Goal: Information Seeking & Learning: Learn about a topic

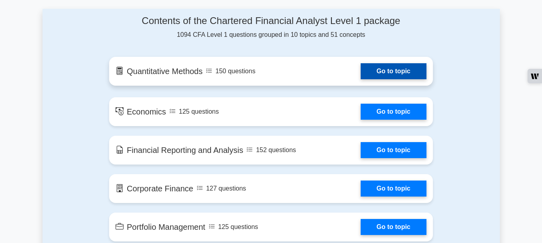
click at [386, 74] on link "Go to topic" at bounding box center [394, 71] width 66 height 16
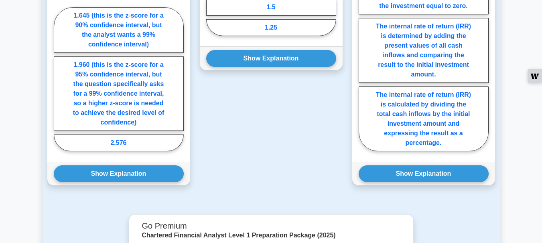
scroll to position [777, 0]
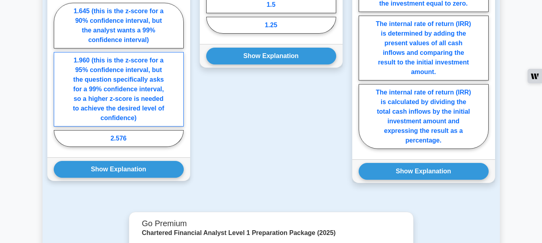
click at [88, 105] on label "1.960 (this is the z-score for a 95% confidence interval, but the question spec…" at bounding box center [119, 89] width 130 height 75
click at [59, 80] on input "1.960 (this is the z-score for a 95% confidence interval, but the question spec…" at bounding box center [56, 77] width 5 height 5
radio input "true"
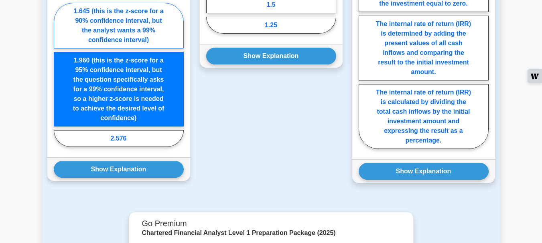
click at [109, 32] on label "1.645 (this is the z-score for a 90% confidence interval, but the analyst wants…" at bounding box center [119, 26] width 130 height 46
click at [59, 75] on input "1.645 (this is the z-score for a 90% confidence interval, but the analyst wants…" at bounding box center [56, 77] width 5 height 5
radio input "true"
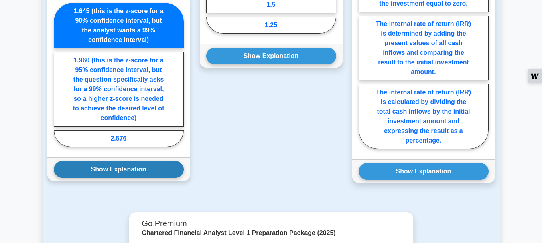
click at [125, 174] on button "Show Explanation" at bounding box center [119, 169] width 130 height 17
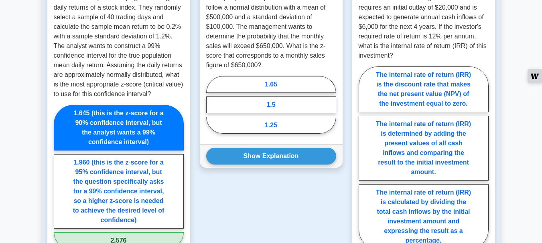
scroll to position [669, 0]
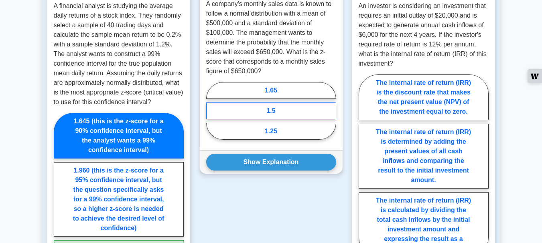
click at [261, 109] on label "1.5" at bounding box center [271, 111] width 130 height 17
click at [211, 111] on input "1.5" at bounding box center [208, 113] width 5 height 5
radio input "true"
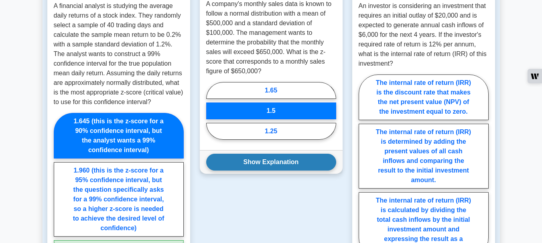
click at [267, 165] on button "Show Explanation" at bounding box center [271, 162] width 130 height 17
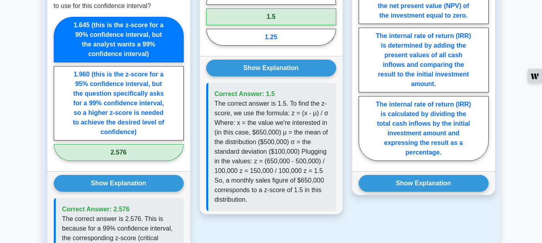
scroll to position [798, 0]
